Goal: Register for event/course

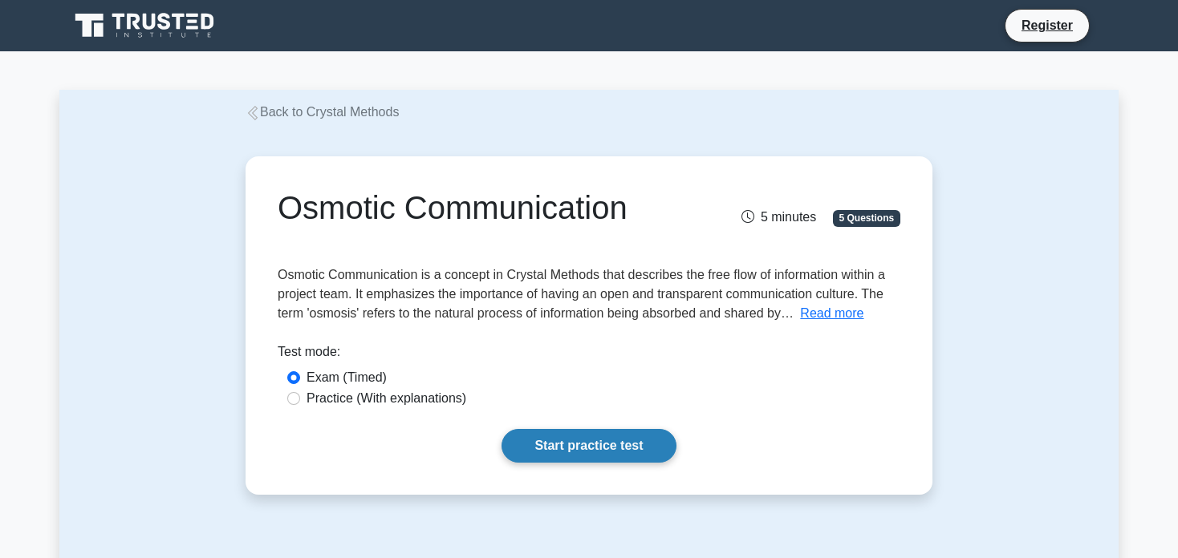
click at [626, 447] on link "Start practice test" at bounding box center [588, 446] width 174 height 34
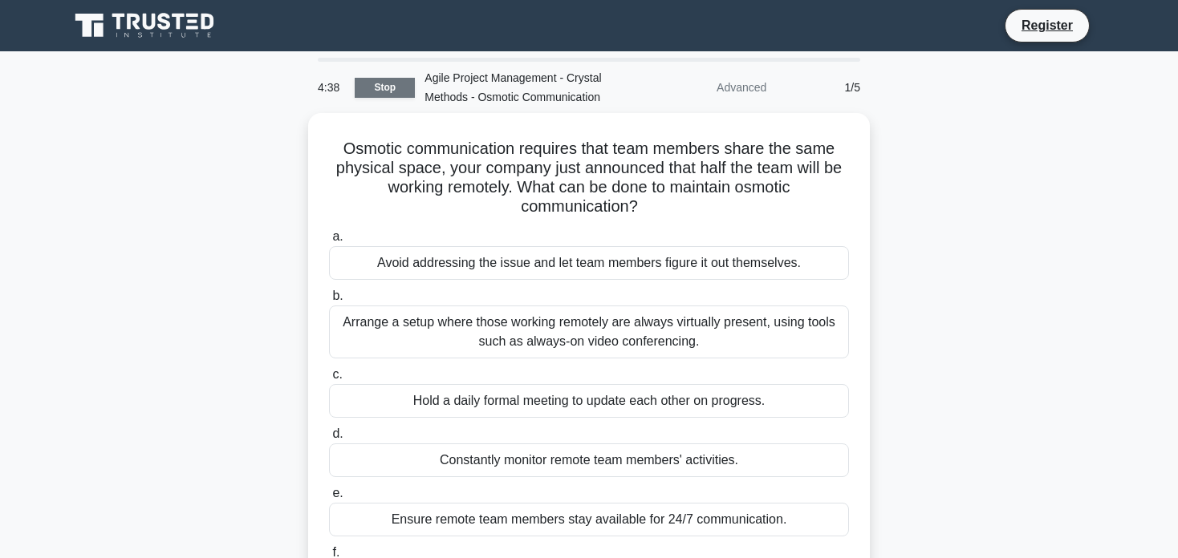
click at [370, 86] on link "Stop" at bounding box center [385, 88] width 60 height 20
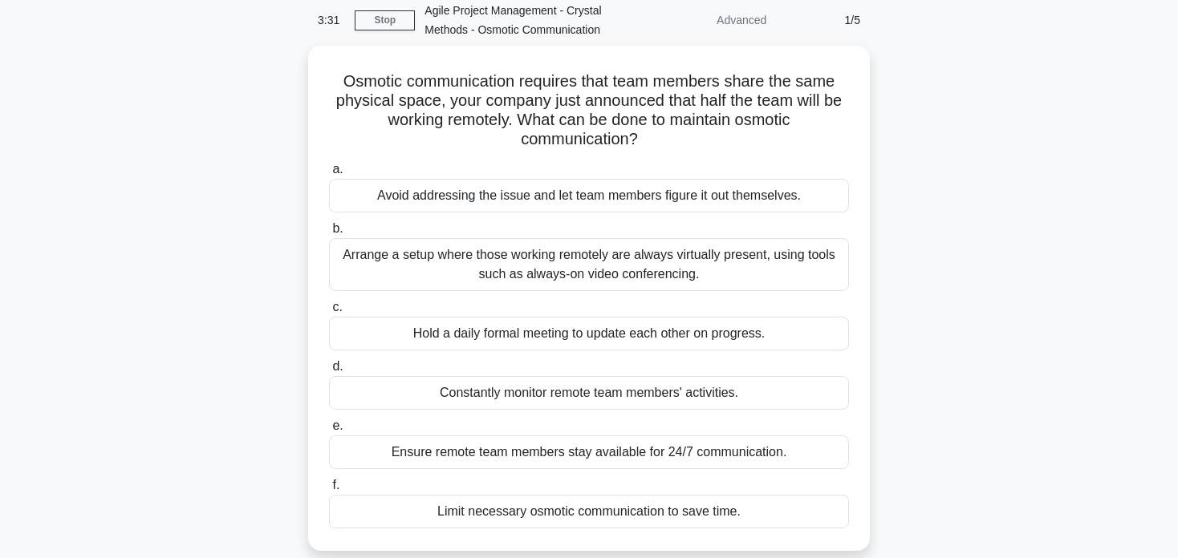
scroll to position [19, 0]
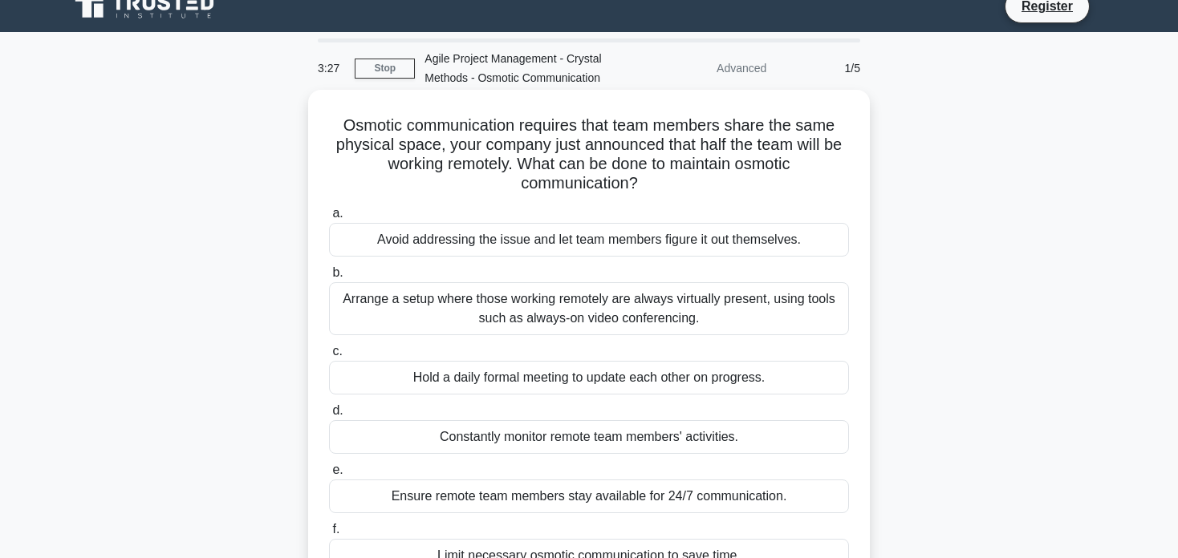
click at [562, 314] on div "Arrange a setup where those working remotely are always virtually present, usin…" at bounding box center [589, 308] width 520 height 53
click at [329, 278] on input "b. Arrange a setup where those working remotely are always virtually present, u…" at bounding box center [329, 273] width 0 height 10
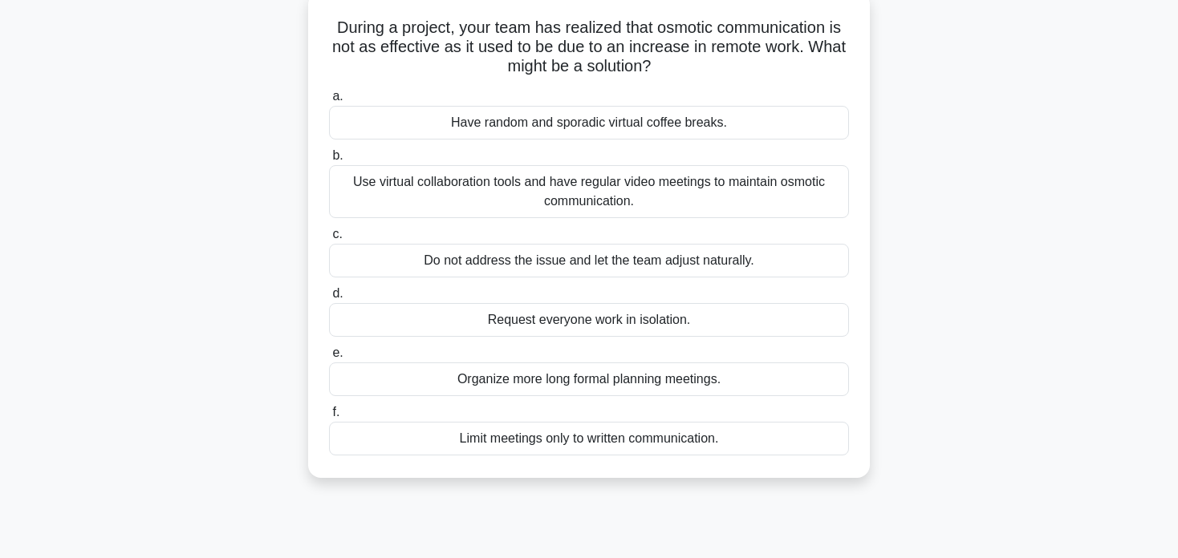
scroll to position [120, 0]
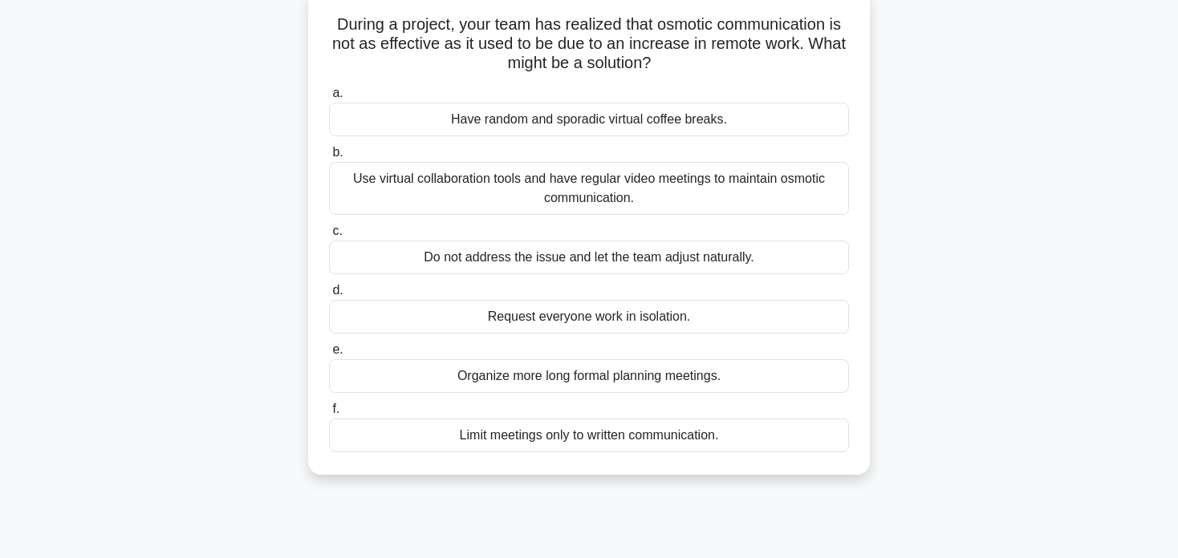
click at [420, 181] on div "Use virtual collaboration tools and have regular video meetings to maintain osm…" at bounding box center [589, 188] width 520 height 53
click at [329, 158] on input "b. Use virtual collaboration tools and have regular video meetings to maintain …" at bounding box center [329, 153] width 0 height 10
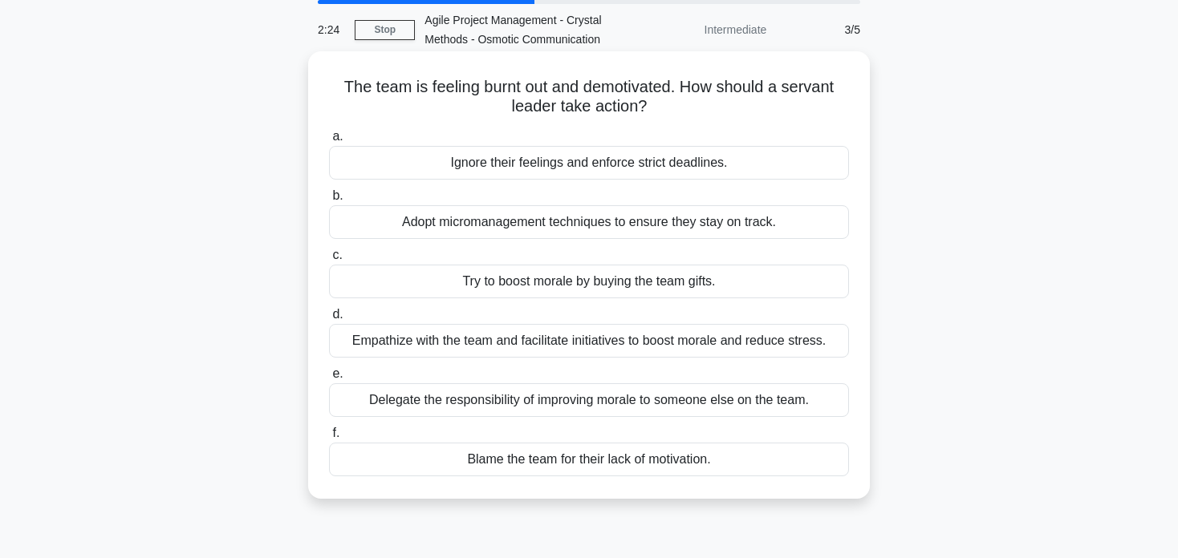
scroll to position [0, 0]
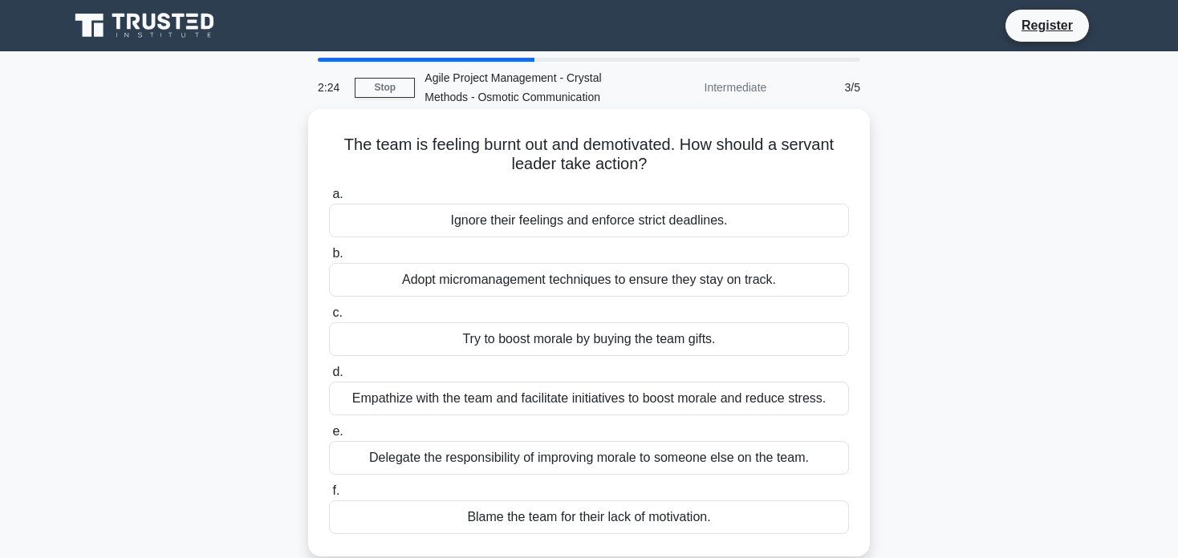
click at [371, 152] on h5 "The team is feeling burnt out and demotivated. How should a servant leader take…" at bounding box center [588, 155] width 523 height 40
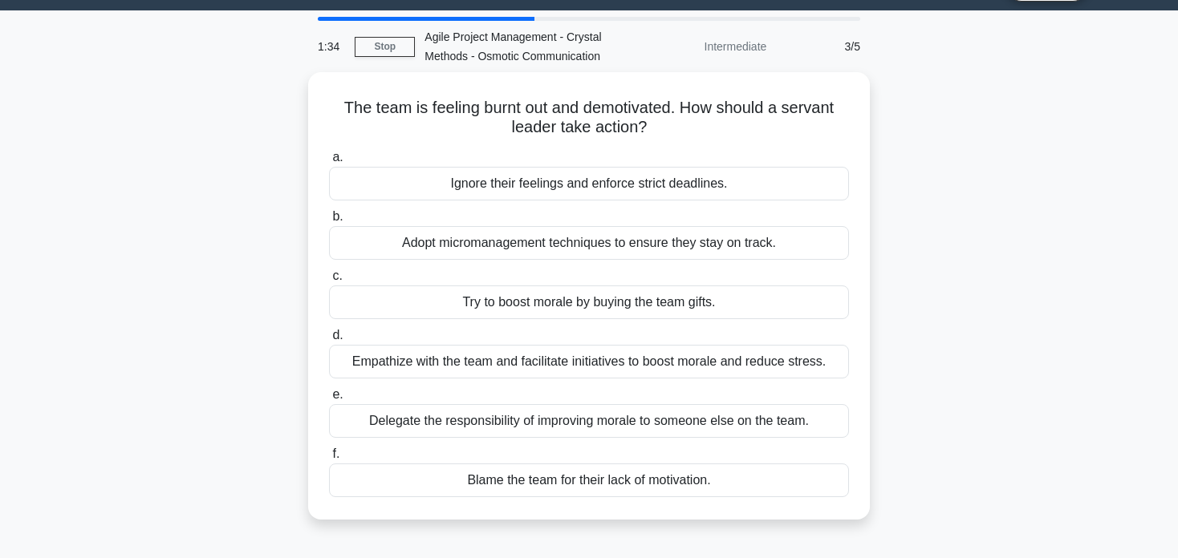
scroll to position [64, 0]
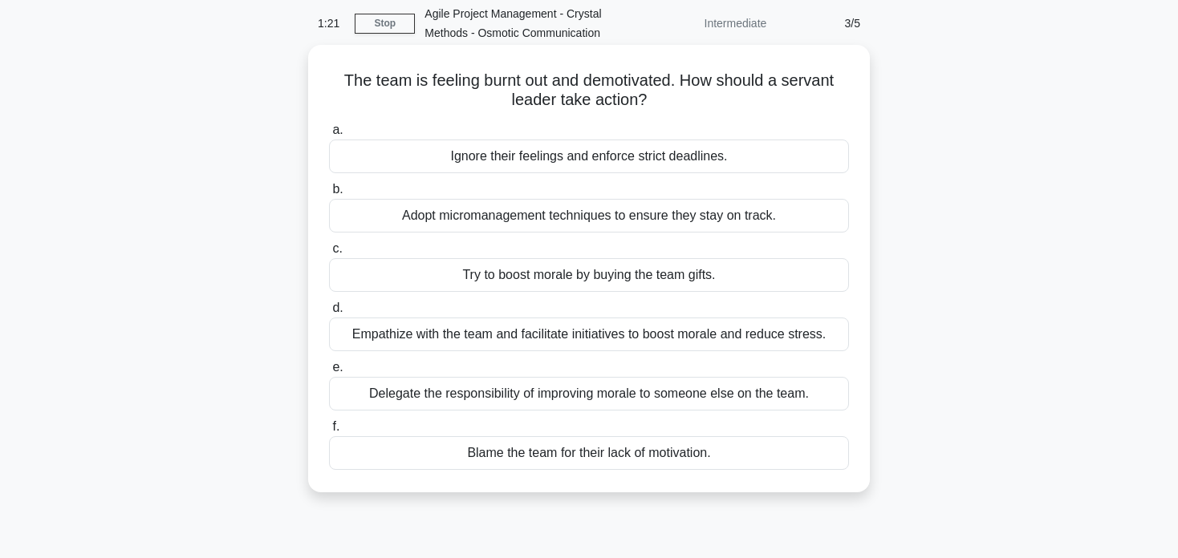
click at [453, 331] on div "Empathize with the team and facilitate initiatives to boost morale and reduce s…" at bounding box center [589, 335] width 520 height 34
click at [329, 314] on input "d. Empathize with the team and facilitate initiatives to boost morale and reduc…" at bounding box center [329, 308] width 0 height 10
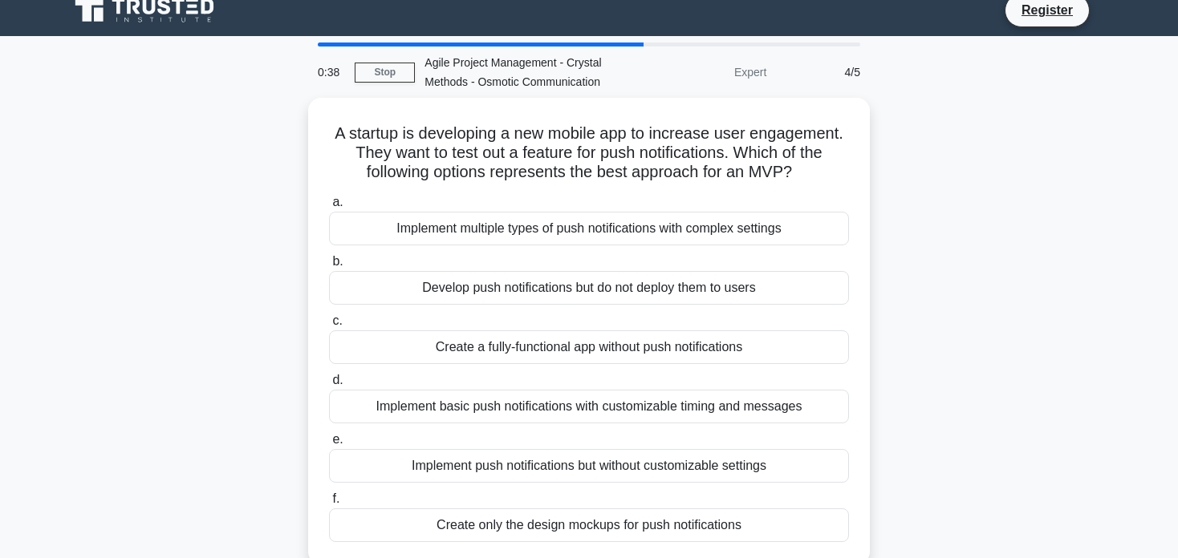
scroll to position [16, 0]
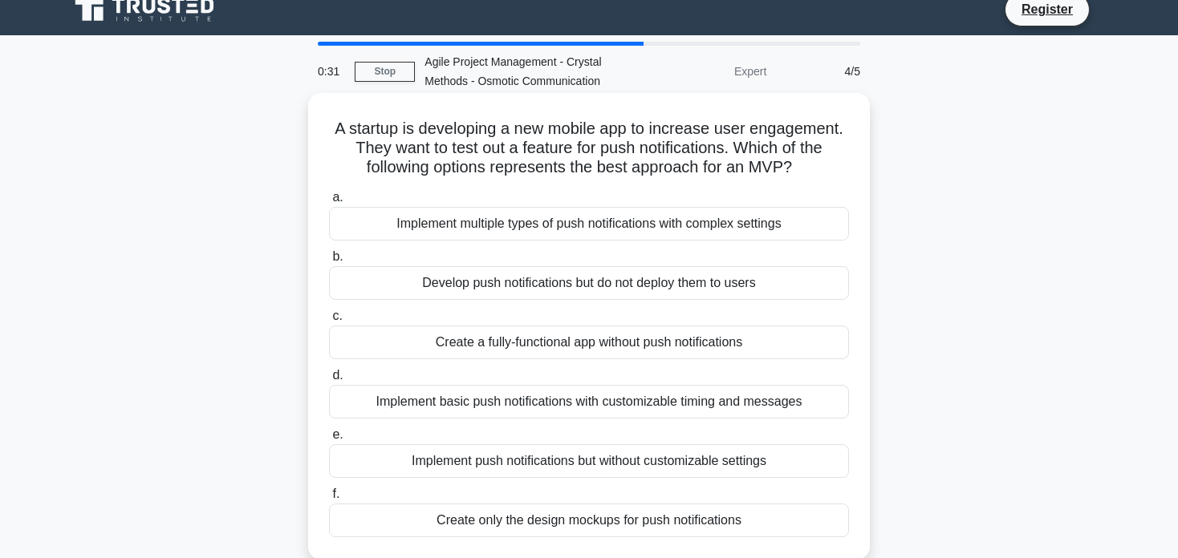
click at [626, 284] on div "Develop push notifications but do not deploy them to users" at bounding box center [589, 283] width 520 height 34
click at [329, 262] on input "b. Develop push notifications but do not deploy them to users" at bounding box center [329, 257] width 0 height 10
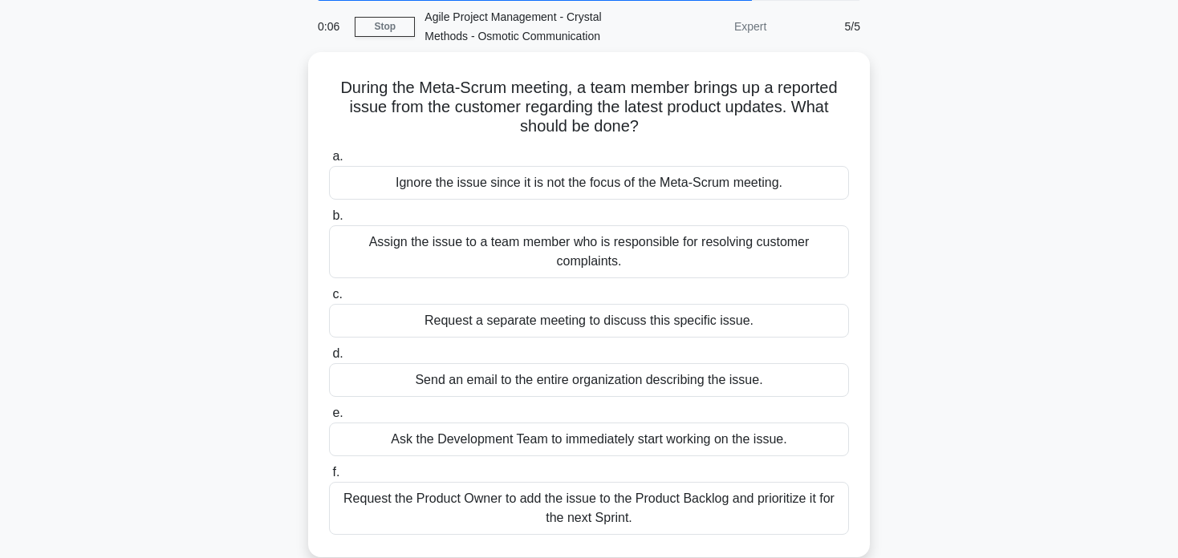
scroll to position [62, 0]
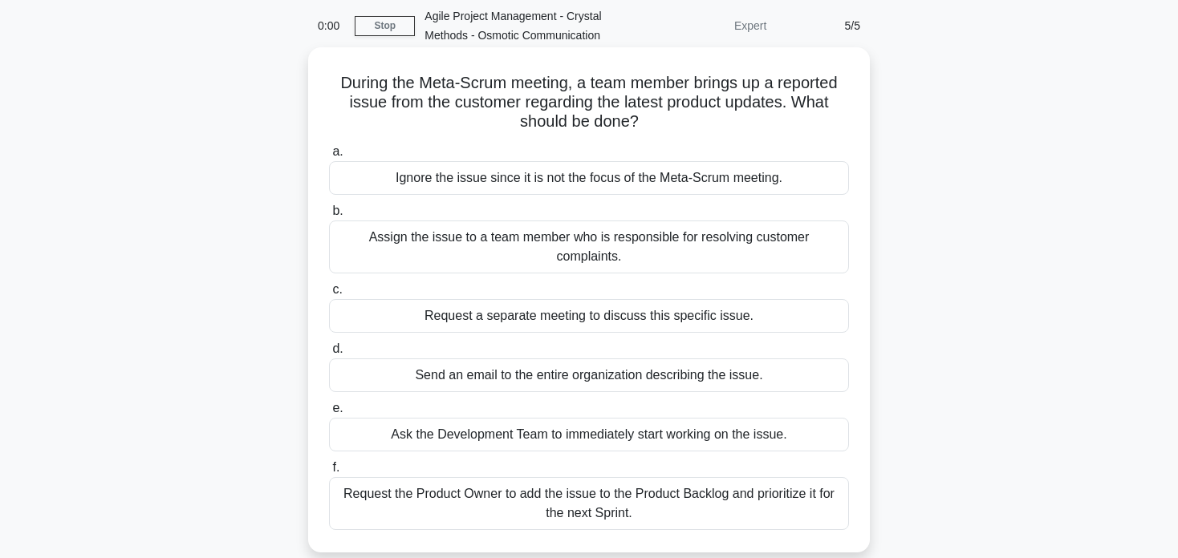
click at [589, 511] on div "Request the Product Owner to add the issue to the Product Backlog and prioritiz…" at bounding box center [589, 503] width 520 height 53
click at [329, 473] on input "f. Request the Product Owner to add the issue to the Product Backlog and priori…" at bounding box center [329, 468] width 0 height 10
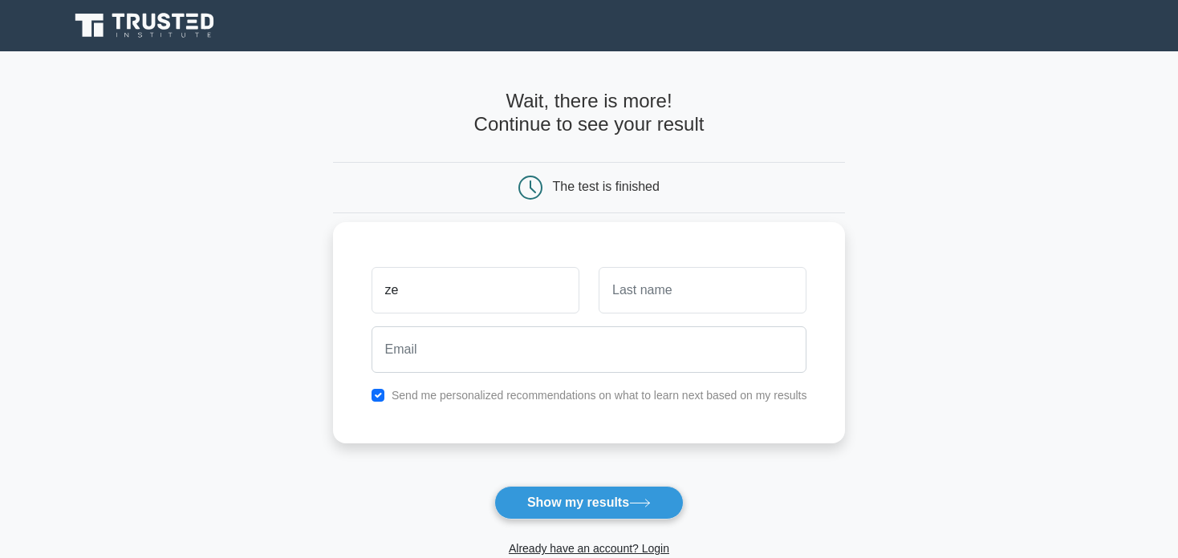
type input "zephanie"
click at [641, 291] on input "text" at bounding box center [702, 290] width 208 height 47
type input "NIYONSENGA"
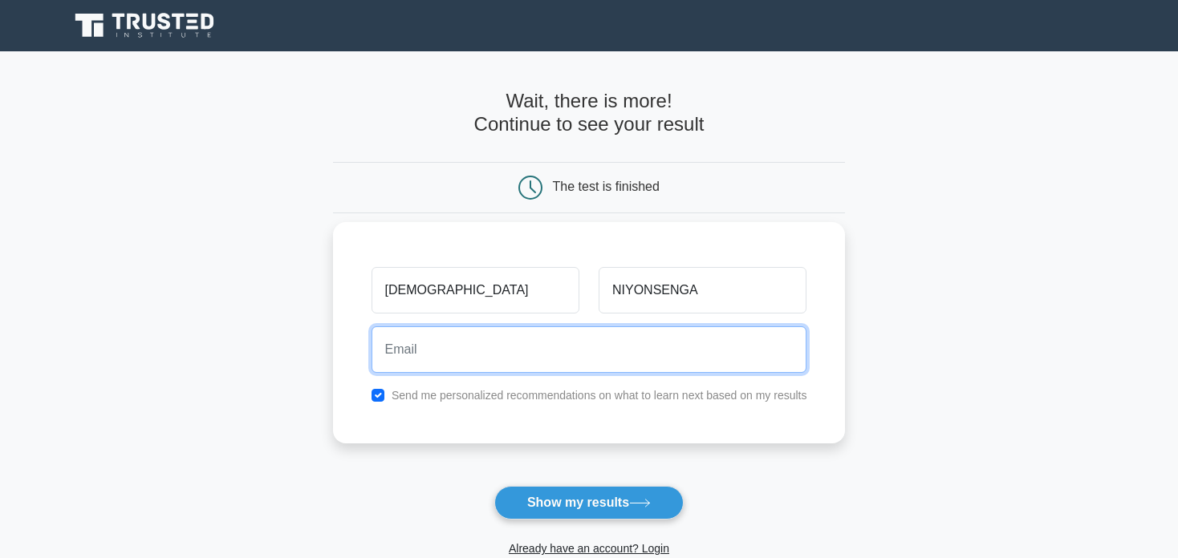
click at [477, 348] on input "email" at bounding box center [589, 350] width 436 height 47
type input "[EMAIL_ADDRESS][DOMAIN_NAME]"
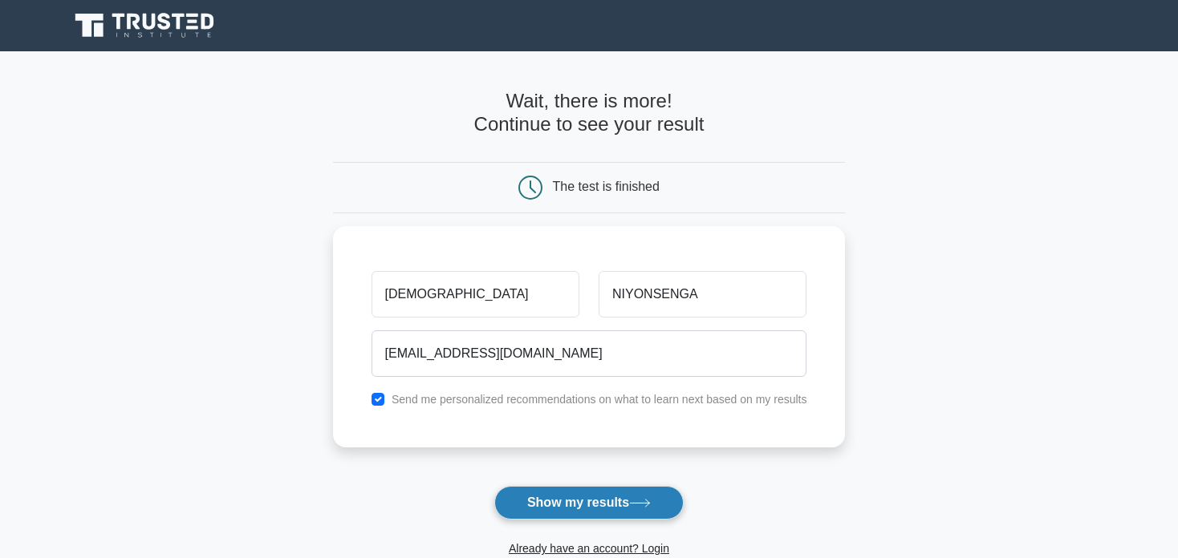
click at [572, 502] on button "Show my results" at bounding box center [588, 503] width 189 height 34
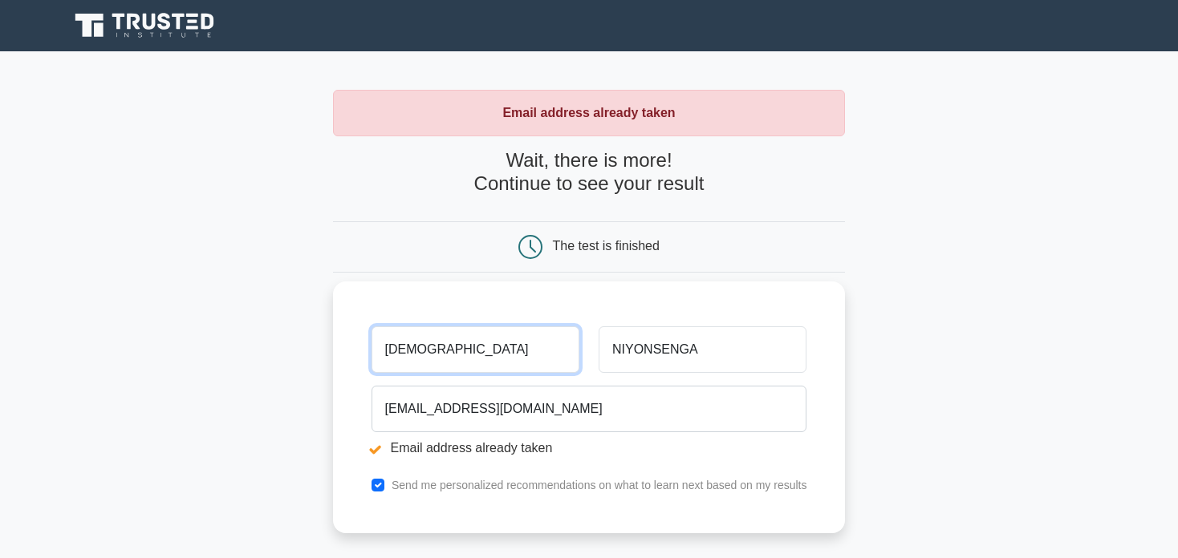
click at [449, 354] on input "[DEMOGRAPHIC_DATA]" at bounding box center [475, 350] width 208 height 47
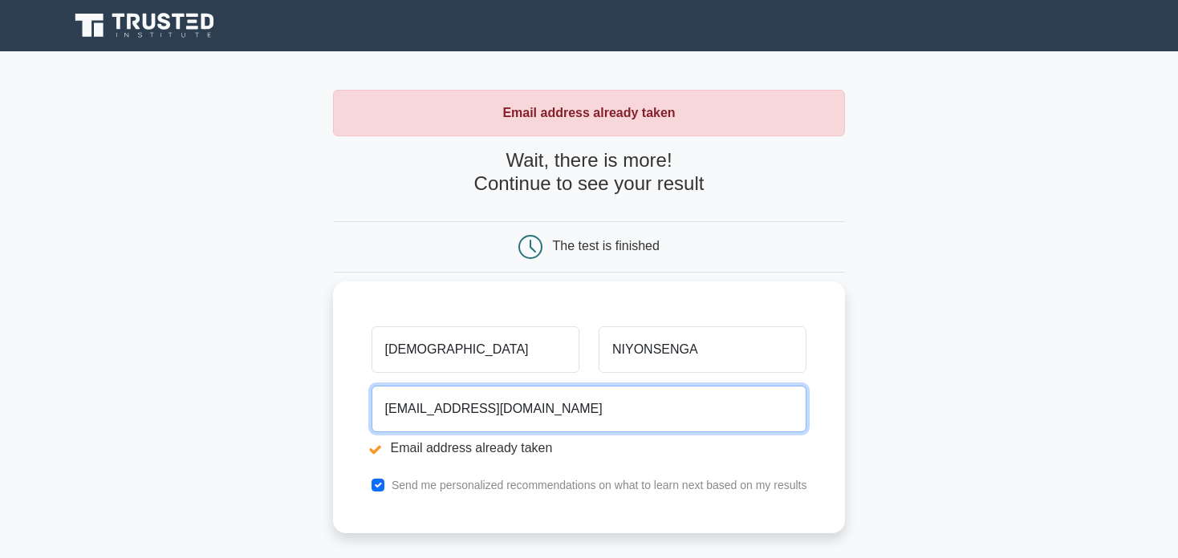
click at [460, 402] on input "[EMAIL_ADDRESS][DOMAIN_NAME]" at bounding box center [589, 409] width 436 height 47
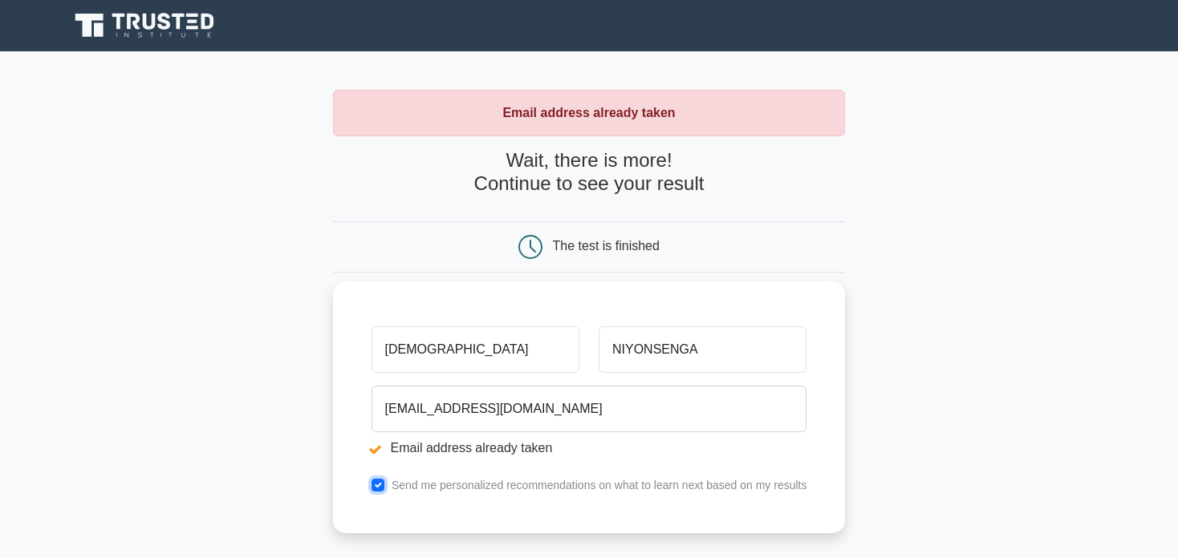
click at [381, 486] on input "checkbox" at bounding box center [377, 485] width 13 height 13
checkbox input "true"
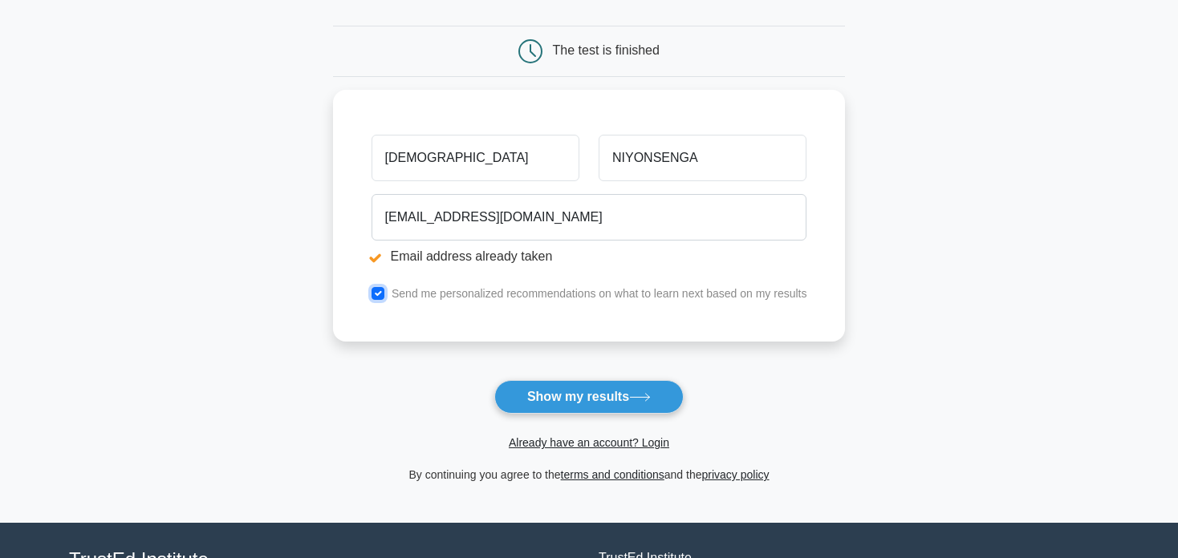
scroll to position [214, 0]
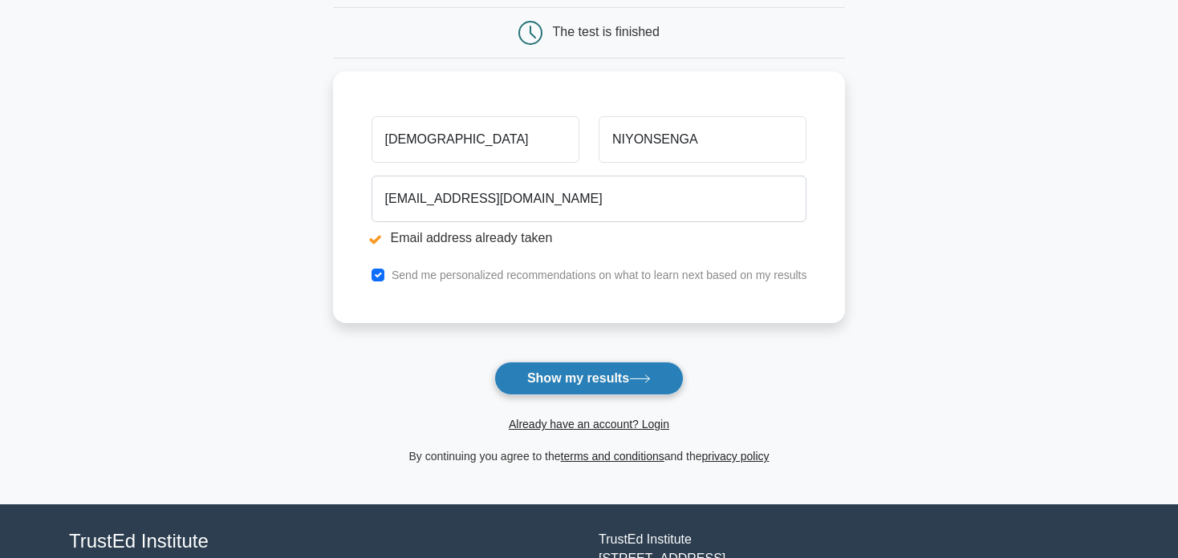
click at [585, 378] on button "Show my results" at bounding box center [588, 379] width 189 height 34
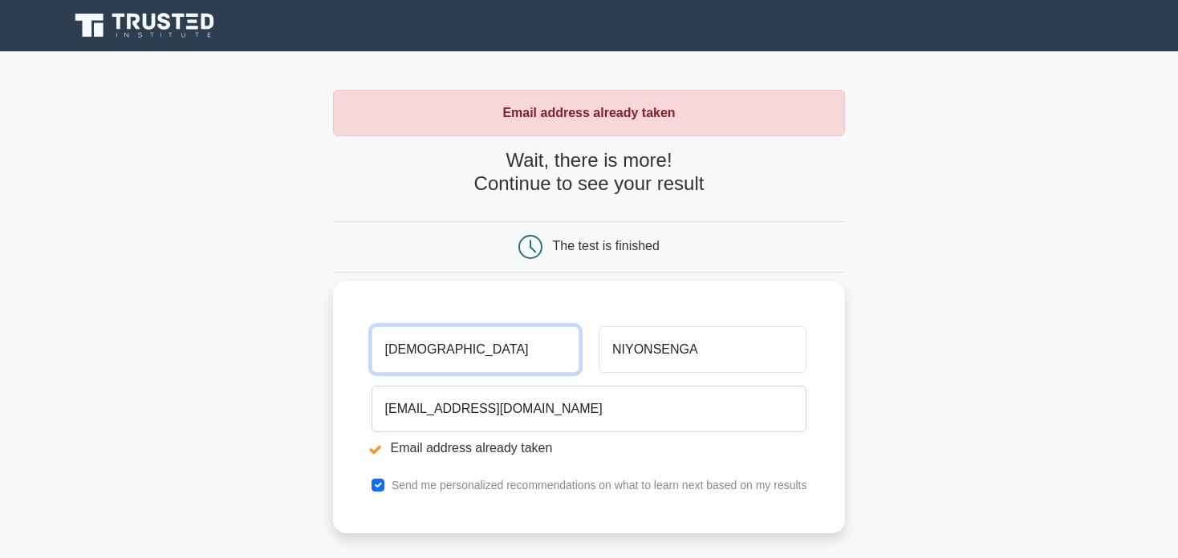
click at [451, 361] on input "[DEMOGRAPHIC_DATA]" at bounding box center [475, 350] width 208 height 47
type input "z"
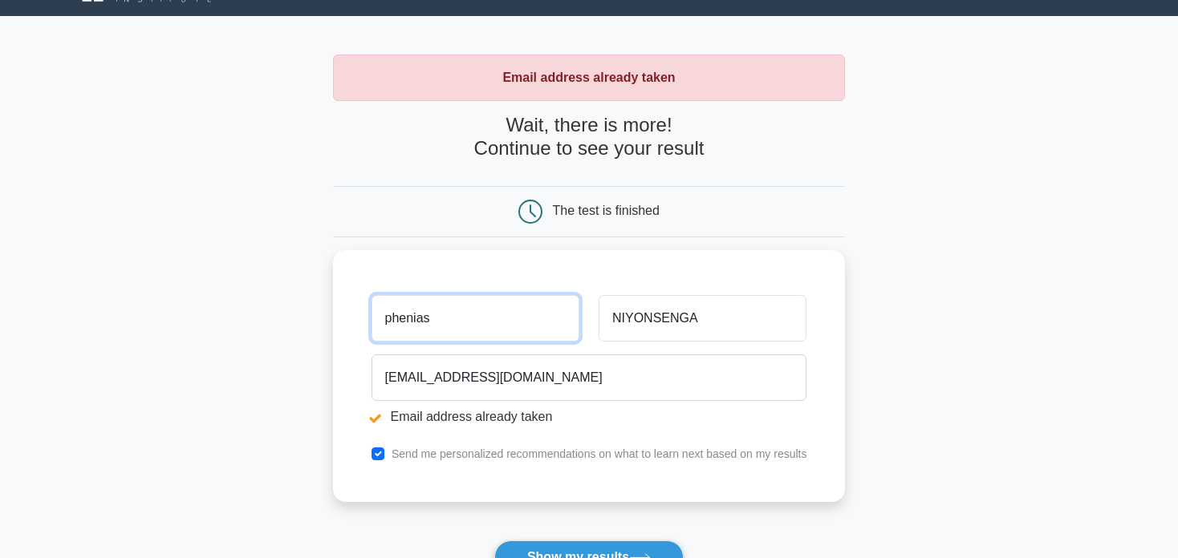
scroll to position [125, 0]
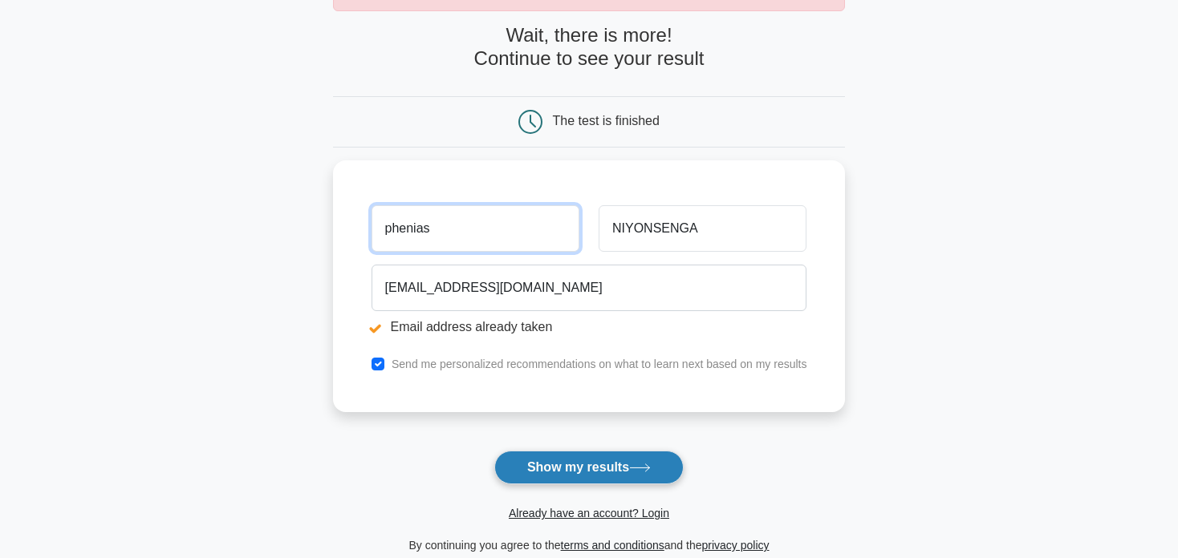
type input "phenias"
click at [577, 472] on button "Show my results" at bounding box center [588, 468] width 189 height 34
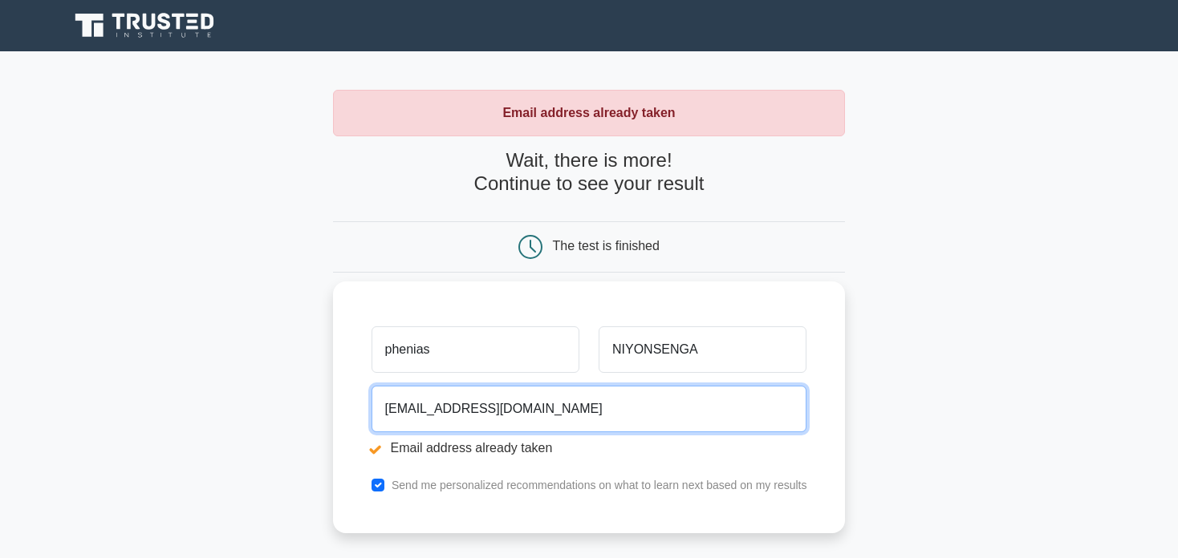
click at [572, 411] on input "[EMAIL_ADDRESS][DOMAIN_NAME]" at bounding box center [589, 409] width 436 height 47
type input "z"
type input "g"
type input "[EMAIL_ADDRESS][DOMAIN_NAME]"
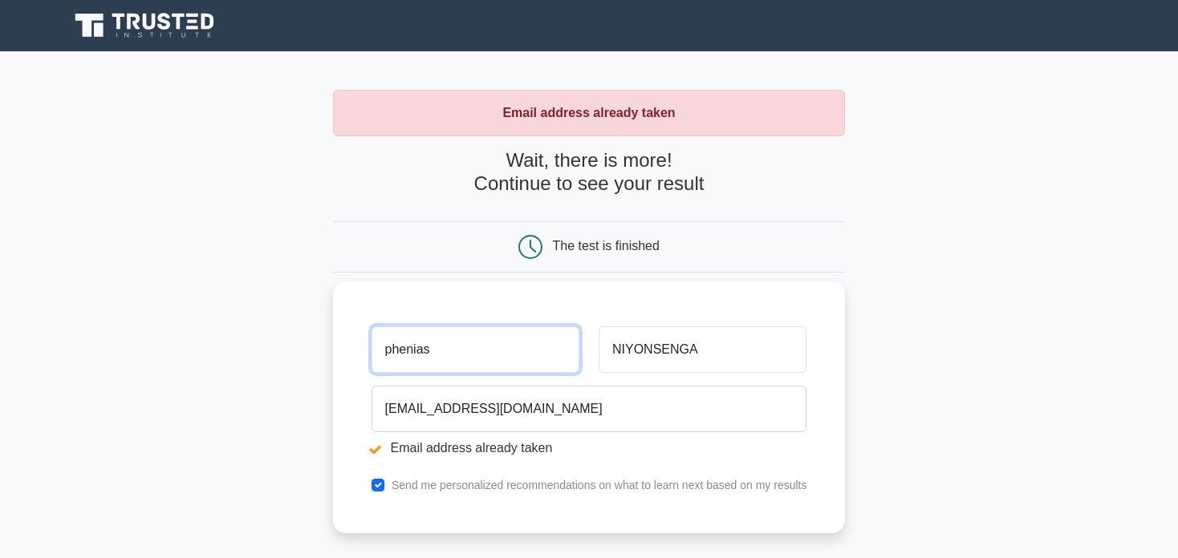
click at [441, 356] on input "phenias" at bounding box center [475, 350] width 208 height 47
type input "p"
type input "[DEMOGRAPHIC_DATA]"
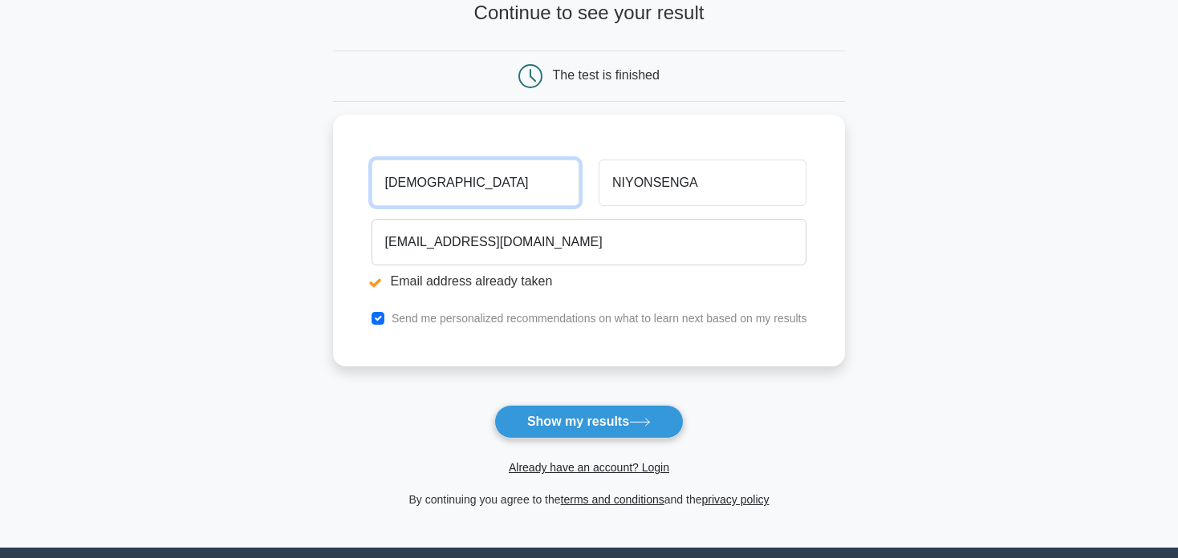
scroll to position [250, 0]
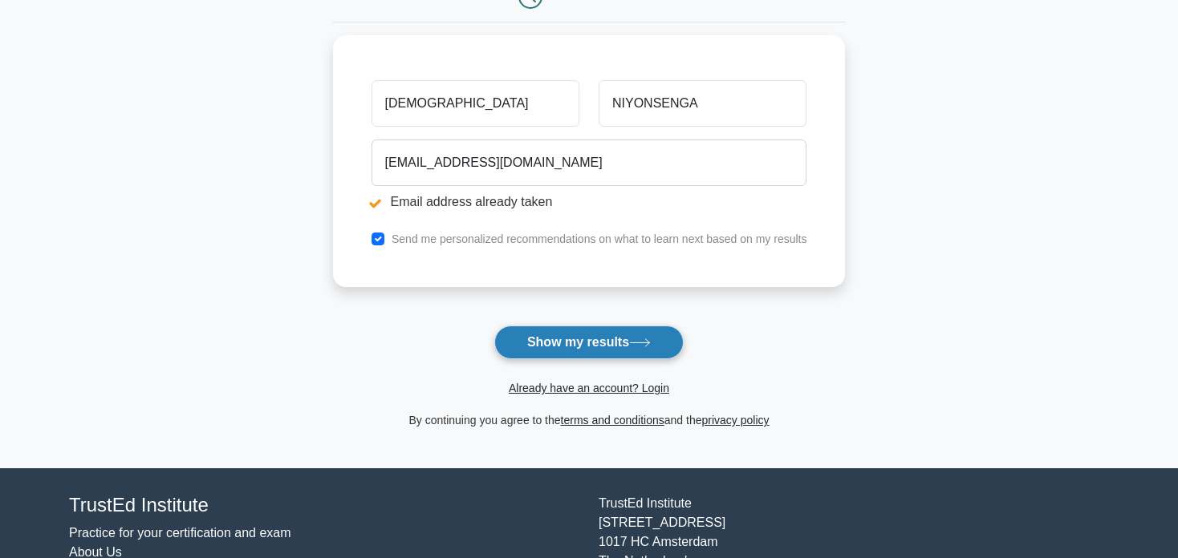
click at [570, 347] on button "Show my results" at bounding box center [588, 343] width 189 height 34
